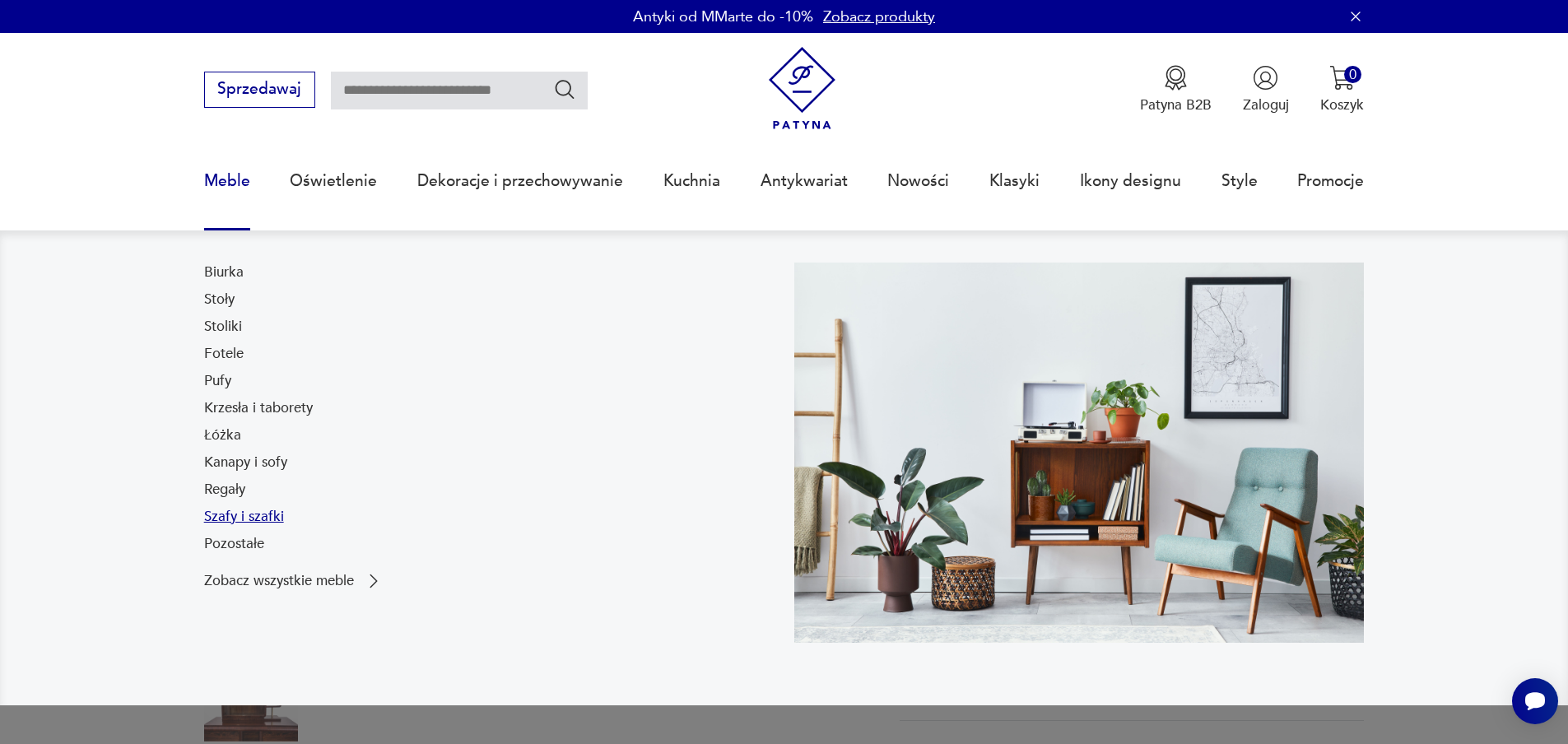
click at [234, 511] on link "Szafy i szafki" at bounding box center [244, 517] width 80 height 20
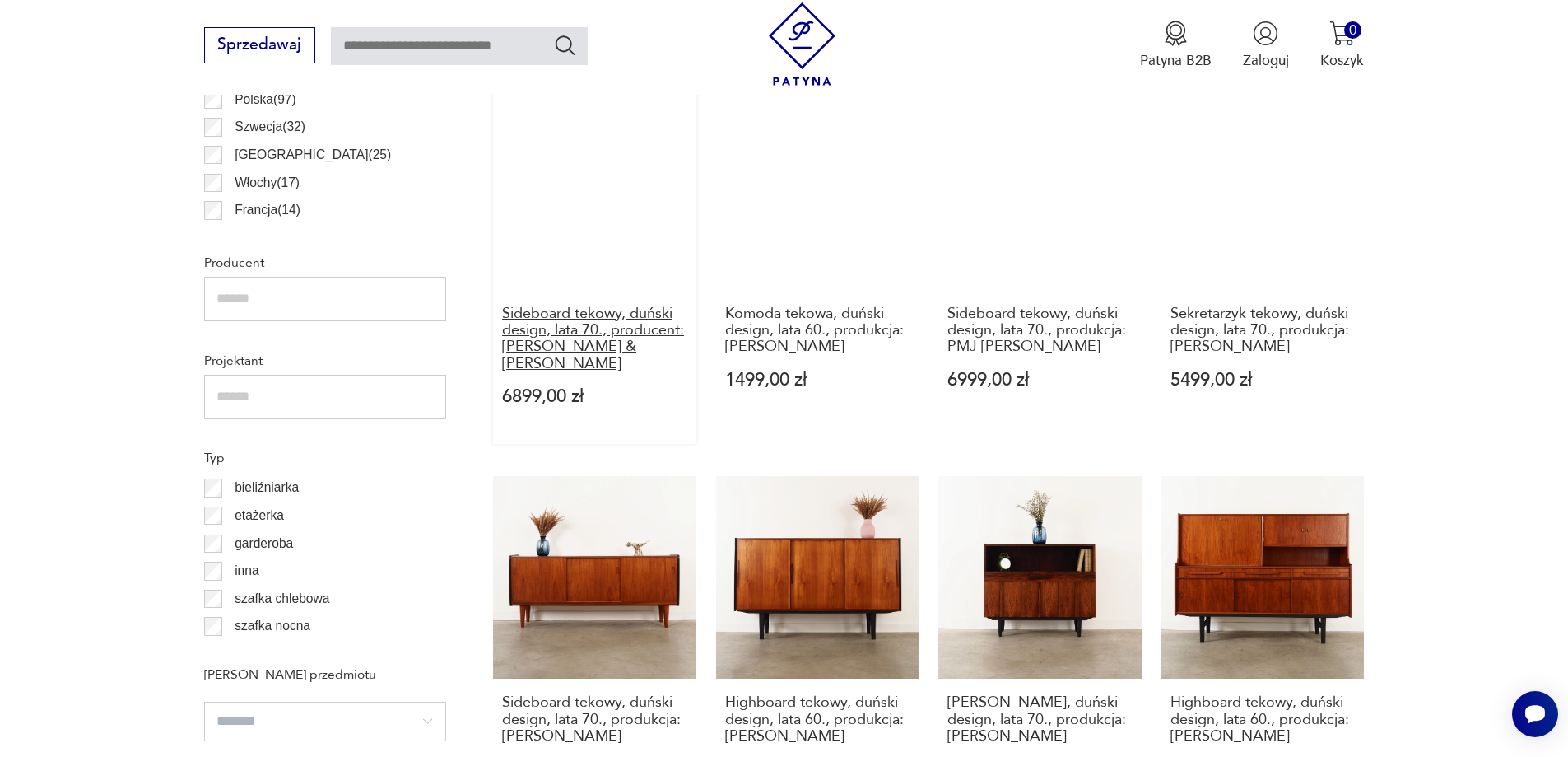
scroll to position [1084, 0]
